Goal: Information Seeking & Learning: Learn about a topic

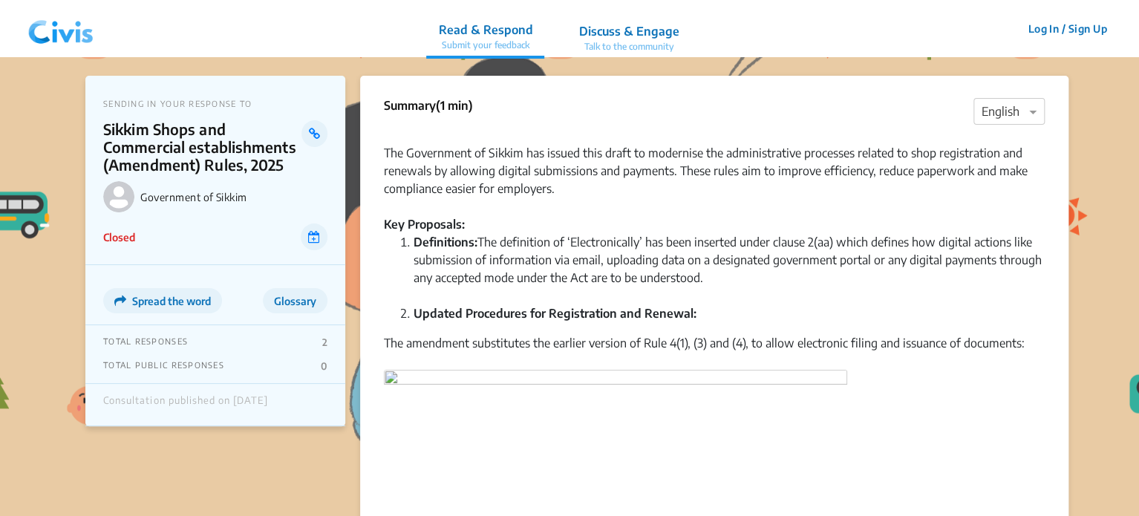
click at [45, 39] on img at bounding box center [60, 29] width 77 height 45
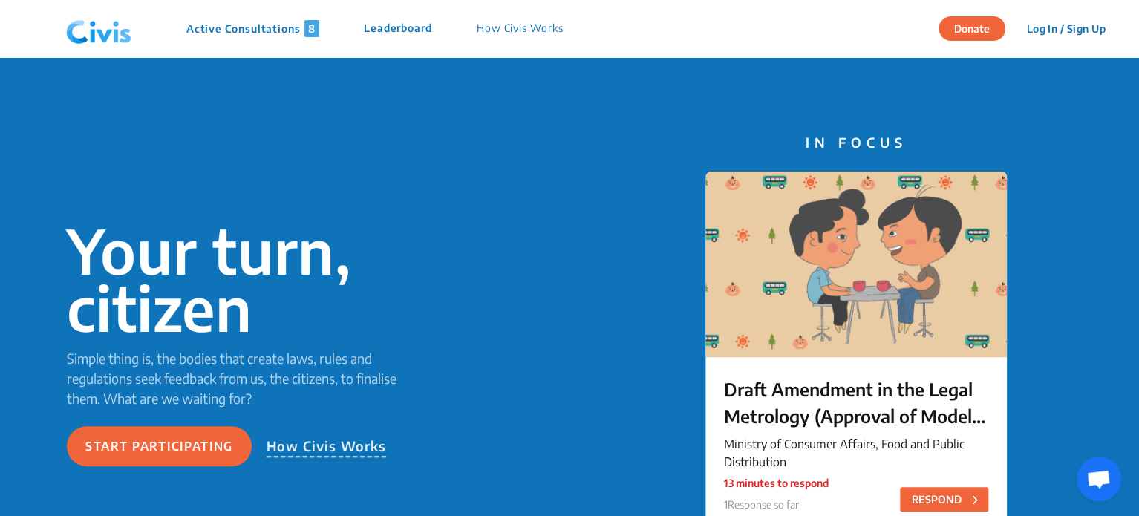
click at [220, 20] on p "Active Consultations 8" at bounding box center [252, 28] width 133 height 17
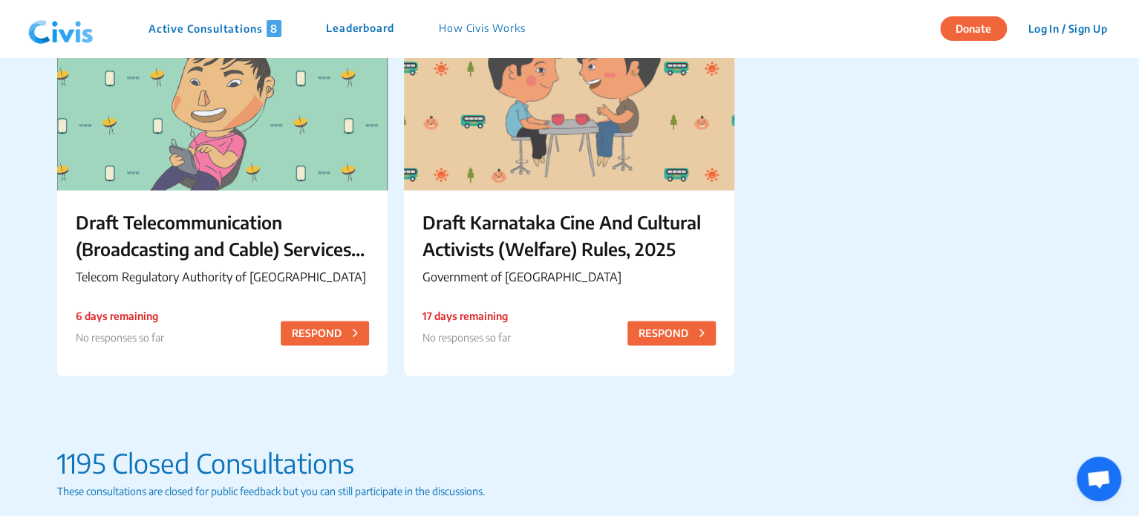
scroll to position [993, 0]
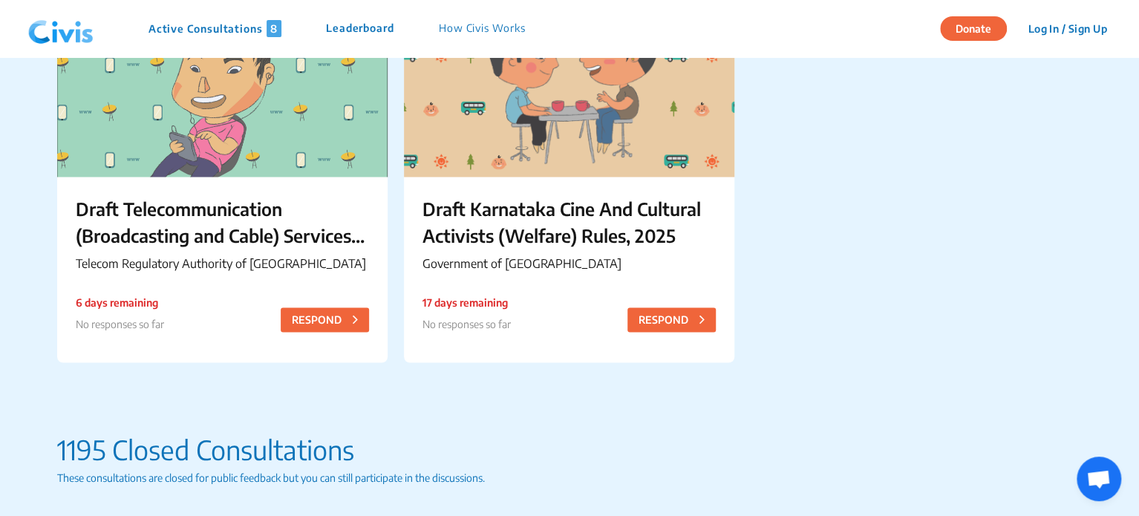
click at [537, 214] on p "Draft Karnataka Cine And Cultural Activists (Welfare) Rules, 2025" at bounding box center [568, 221] width 293 height 53
